Goal: Book appointment/travel/reservation

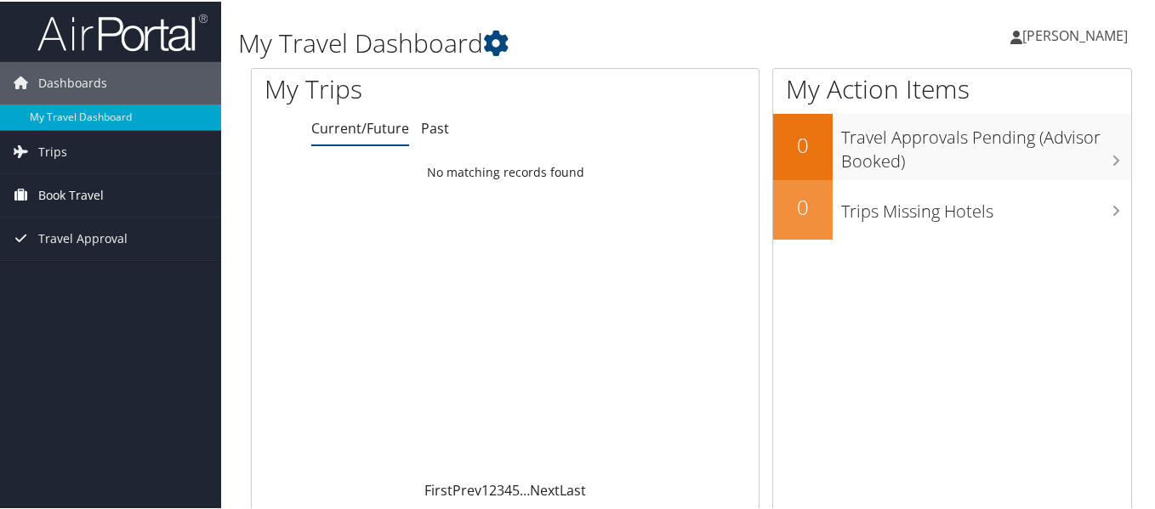
click at [65, 195] on span "Book Travel" at bounding box center [70, 194] width 65 height 43
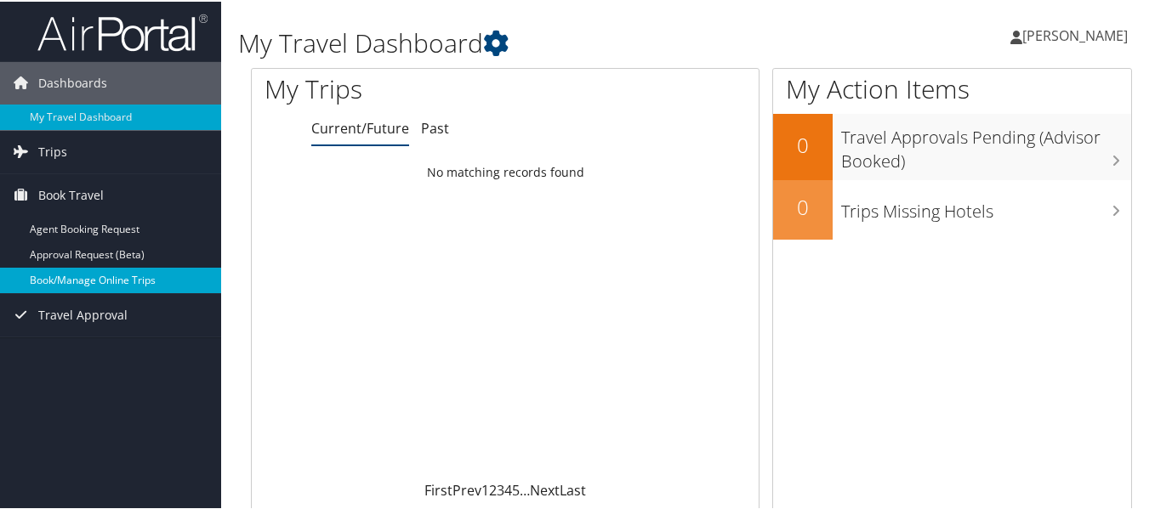
click at [86, 279] on link "Book/Manage Online Trips" at bounding box center [110, 279] width 221 height 26
